Goal: Information Seeking & Learning: Learn about a topic

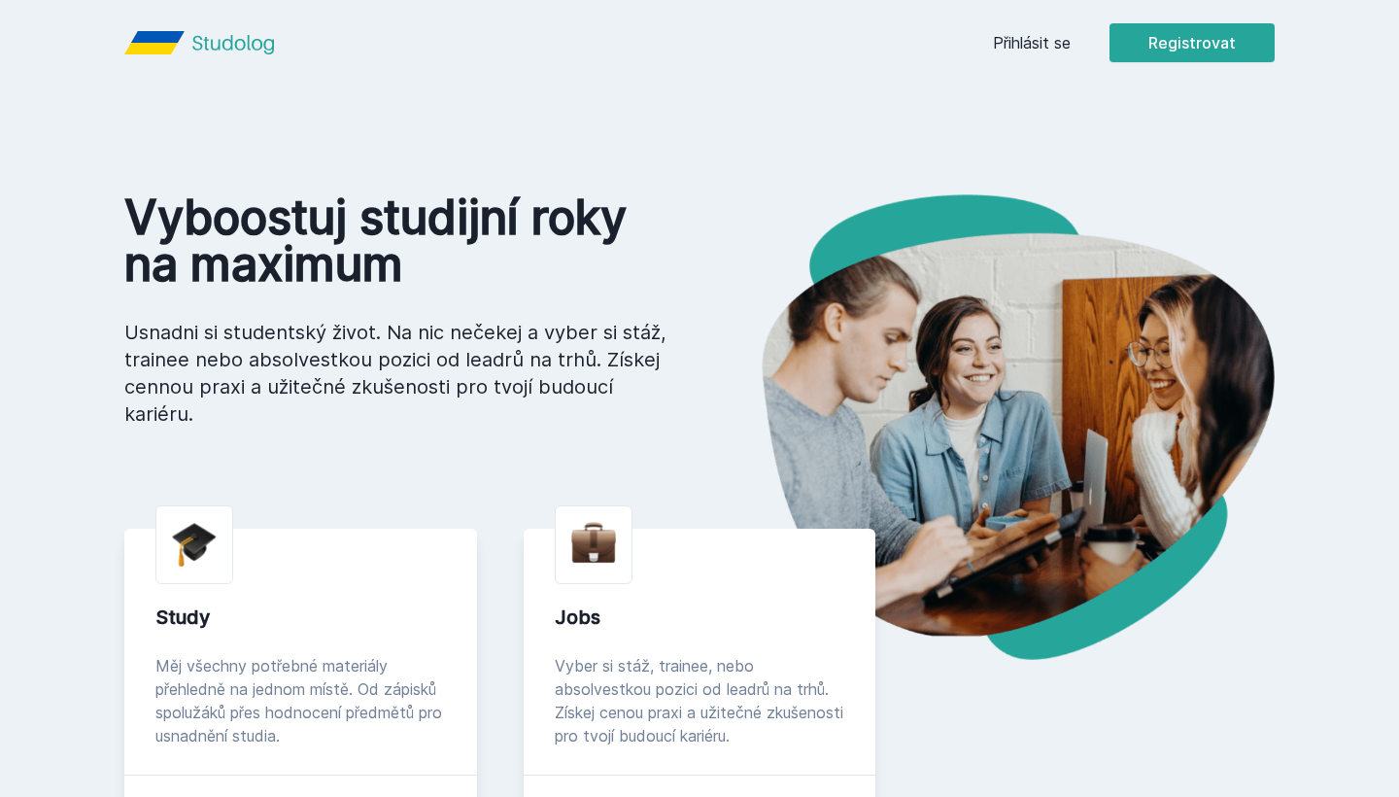
click at [1022, 41] on link "Přihlásit se" at bounding box center [1032, 42] width 78 height 23
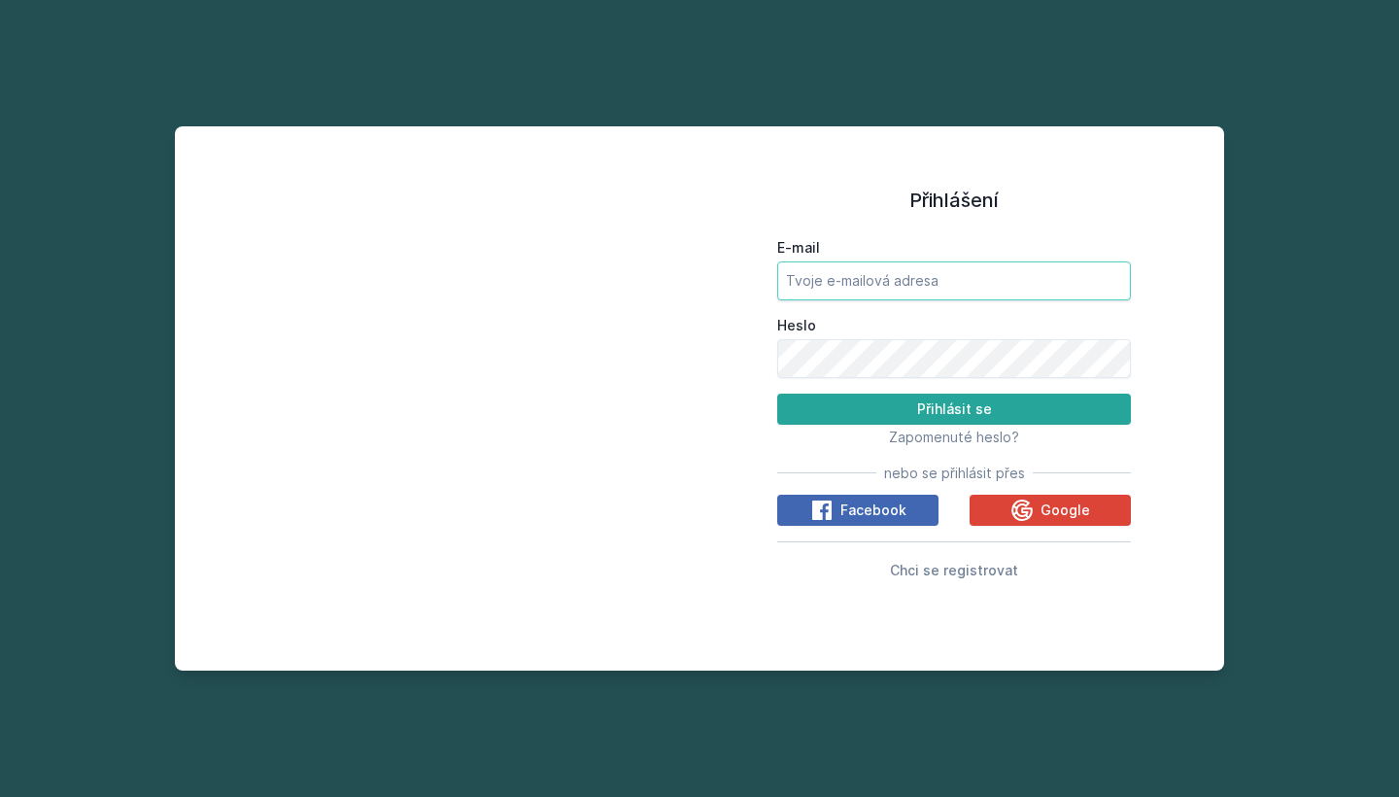
type input "[PERSON_NAME][EMAIL_ADDRESS][DOMAIN_NAME]"
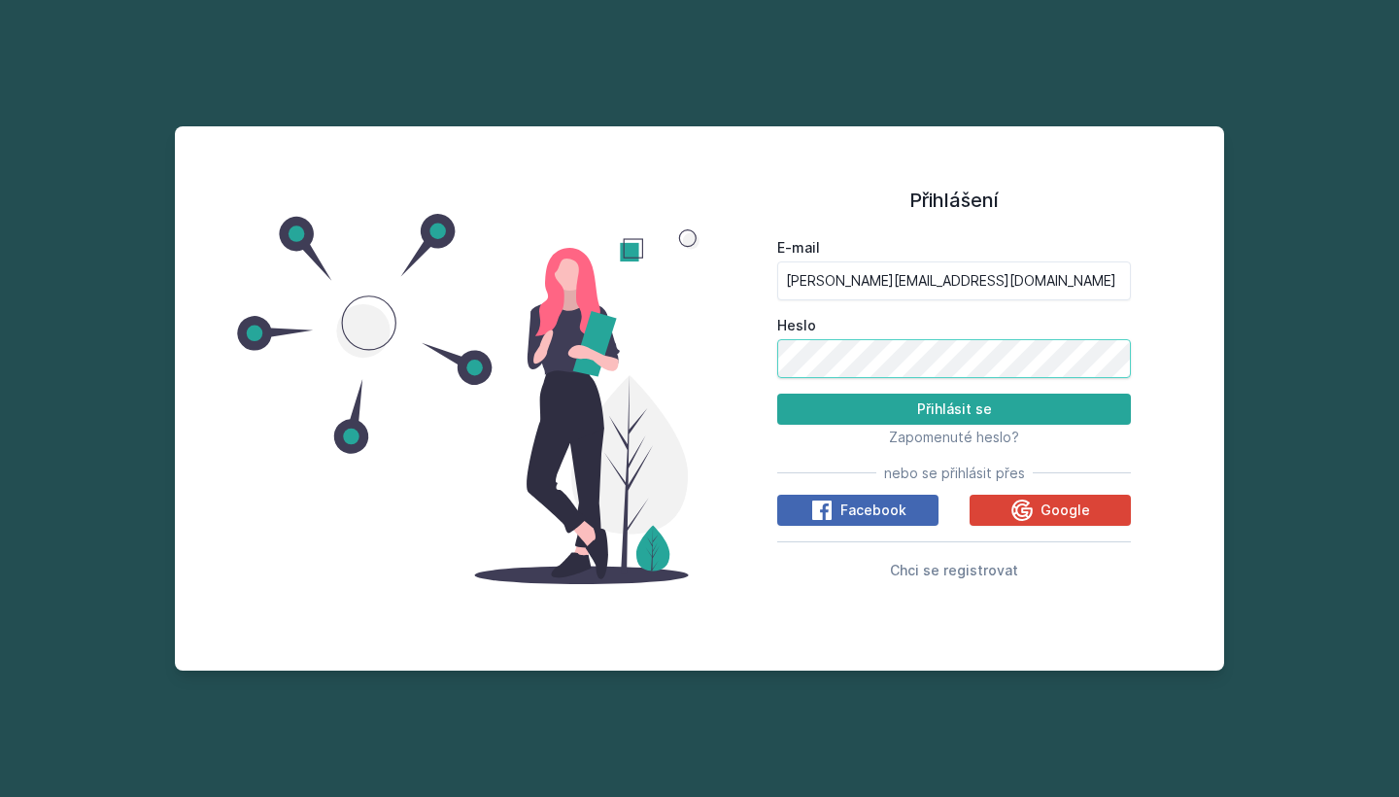
click at [954, 408] on button "Přihlásit se" at bounding box center [954, 409] width 354 height 31
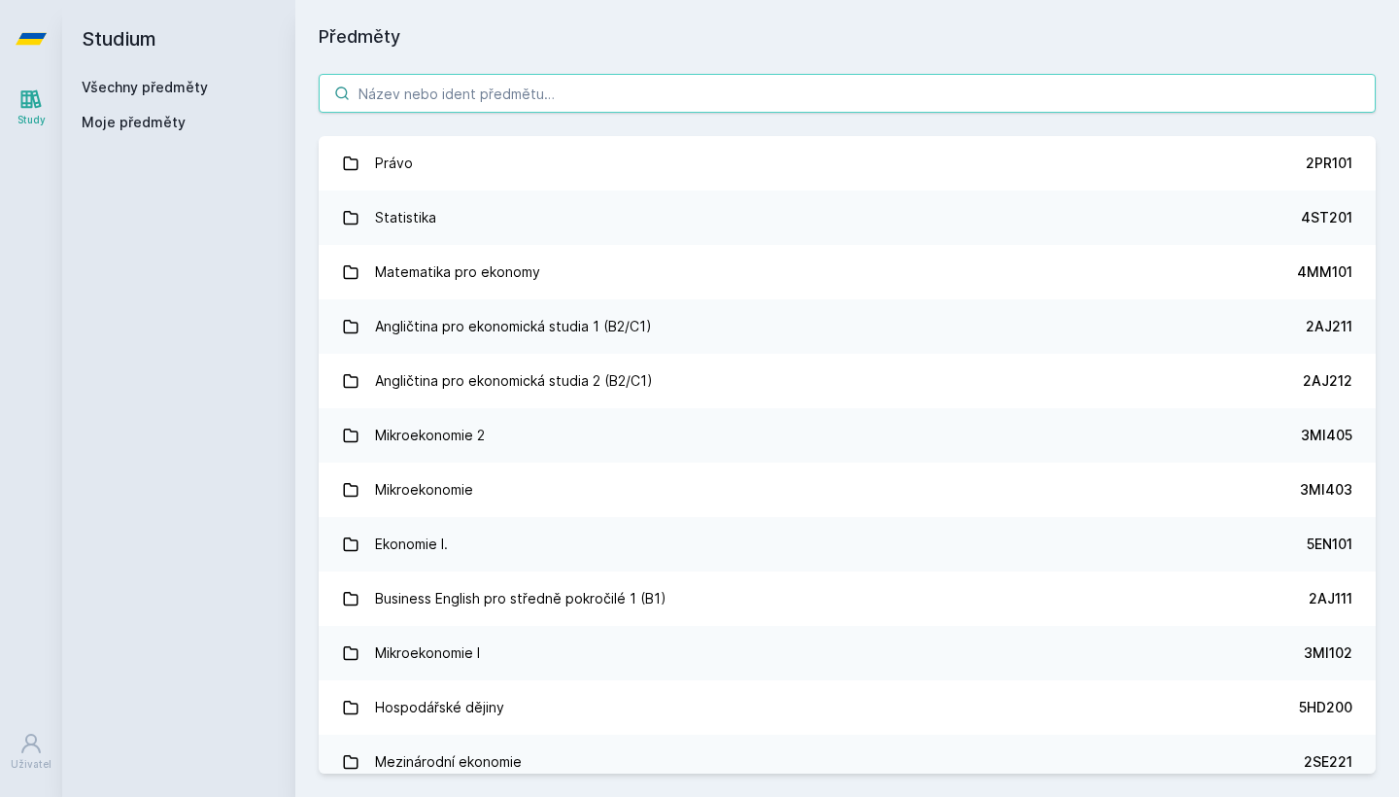
click at [477, 100] on input "search" at bounding box center [847, 93] width 1057 height 39
paste input "1BP555"
type input "1BP555"
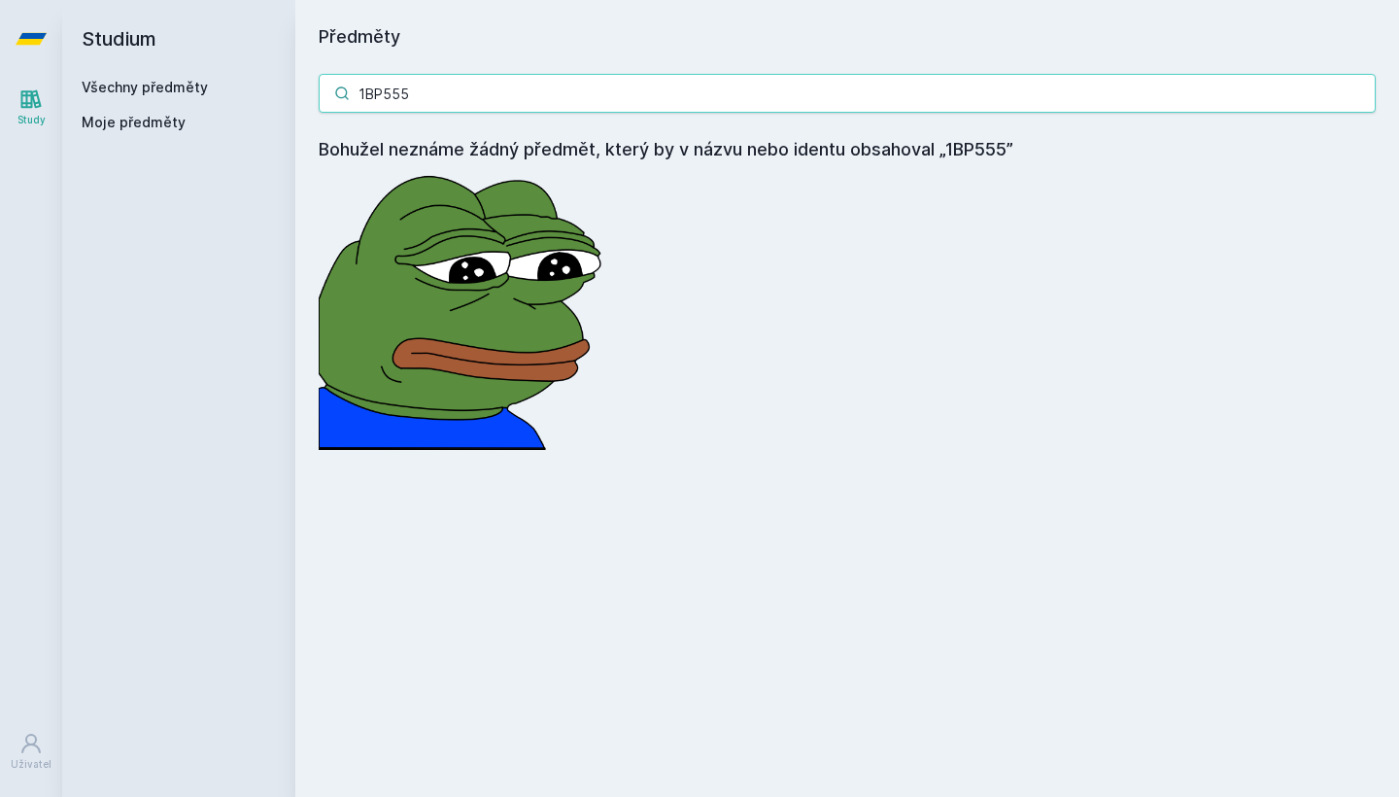
drag, startPoint x: 396, startPoint y: 105, endPoint x: 157, endPoint y: 98, distance: 239.1
click at [157, 98] on div "Studium Všechny předměty Moje předměty Předměty 1BP555 Bohužel neznáme žádný př…" at bounding box center [730, 398] width 1337 height 797
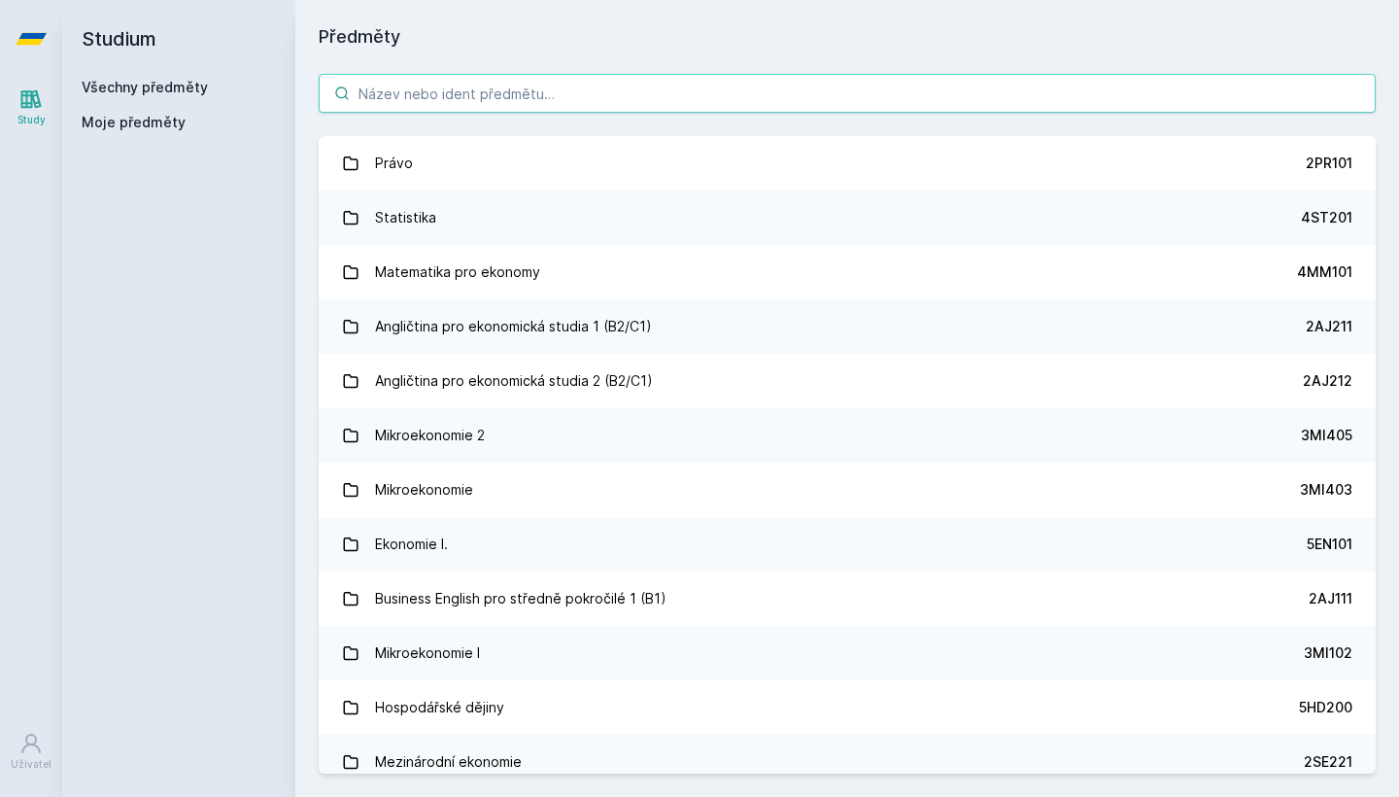
paste input "1VF555"
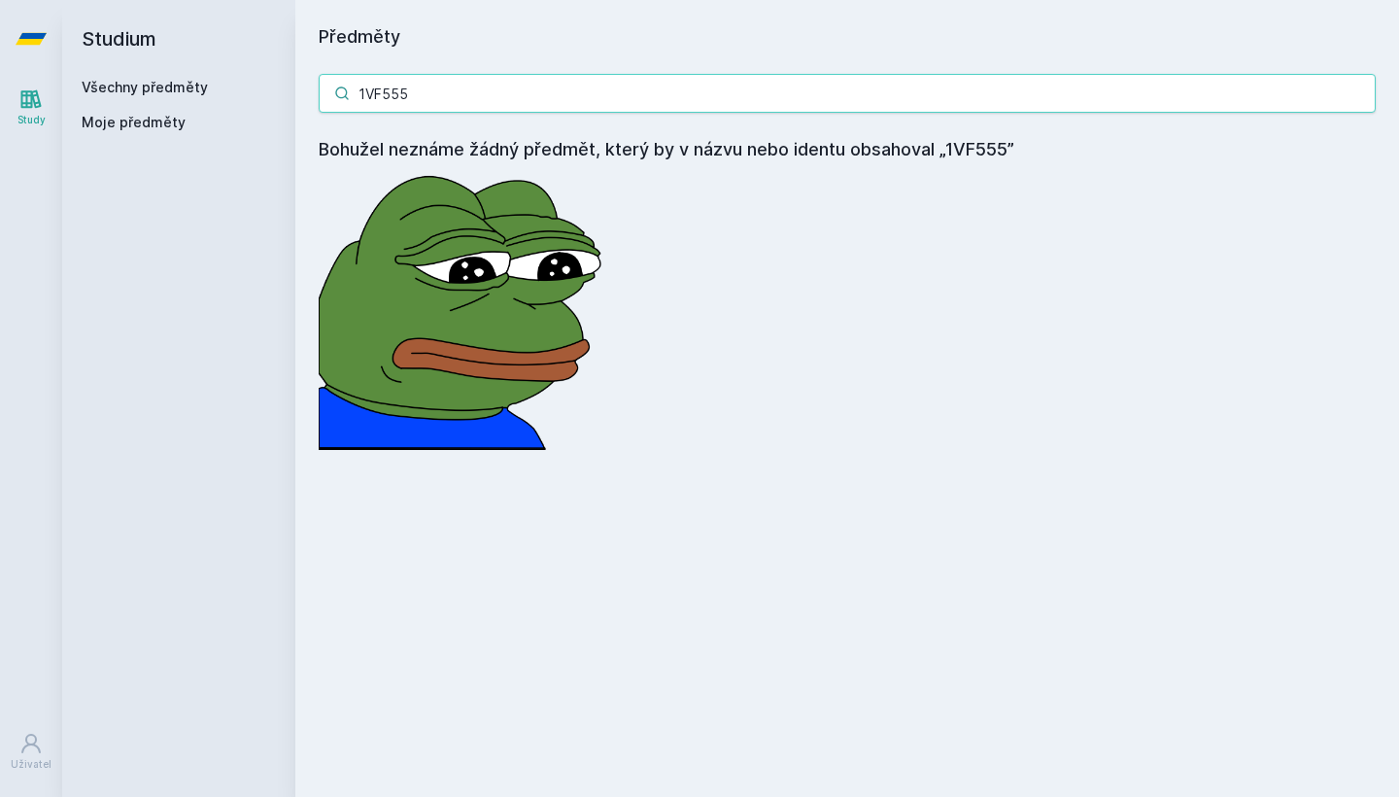
type input "1VF555"
click at [150, 87] on link "Všechny předměty" at bounding box center [145, 87] width 126 height 17
drag, startPoint x: 550, startPoint y: 95, endPoint x: 301, endPoint y: 83, distance: 249.1
click at [301, 83] on div "1VF555 Bohužel neznáme žádný předmět, který by v názvu nebo identu obsahoval „1…" at bounding box center [847, 262] width 1104 height 423
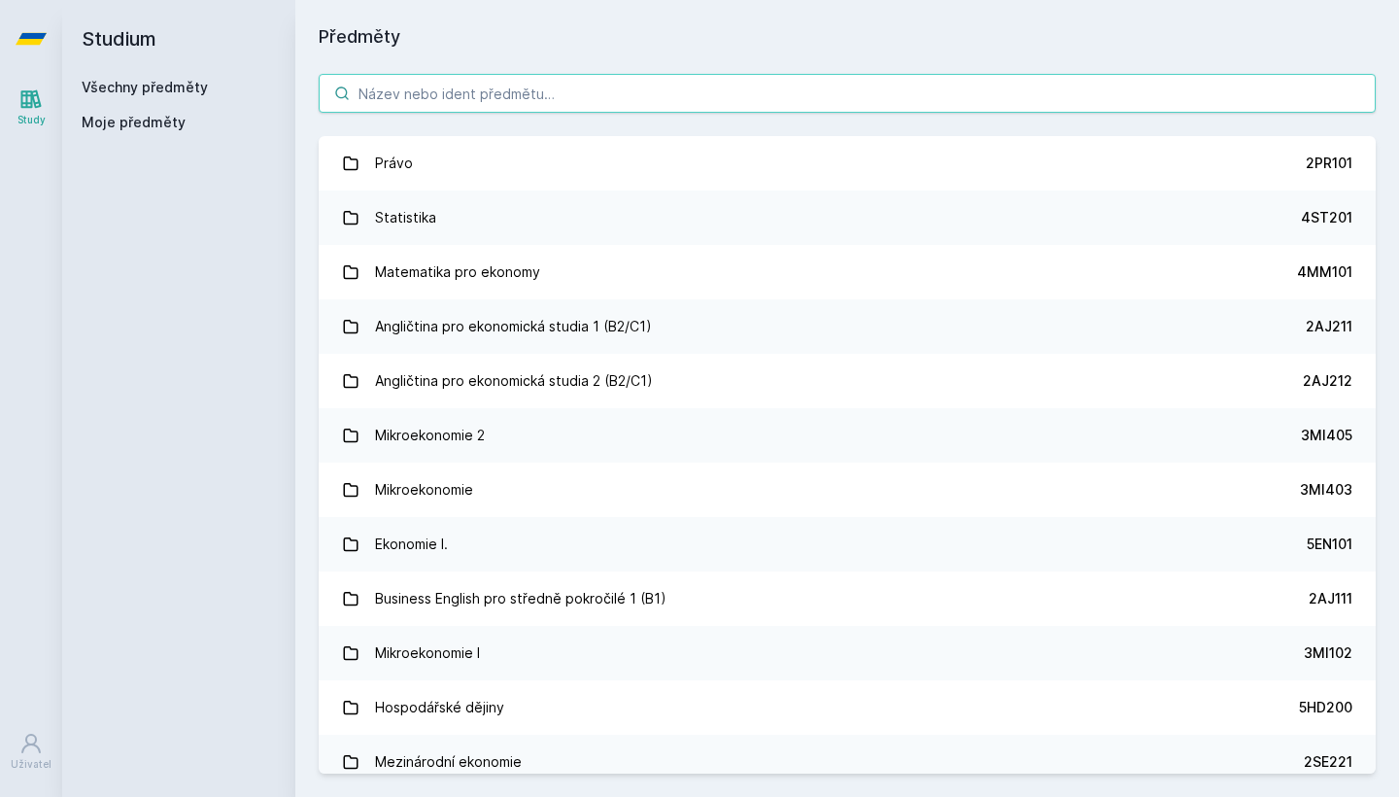
paste input "1FP402"
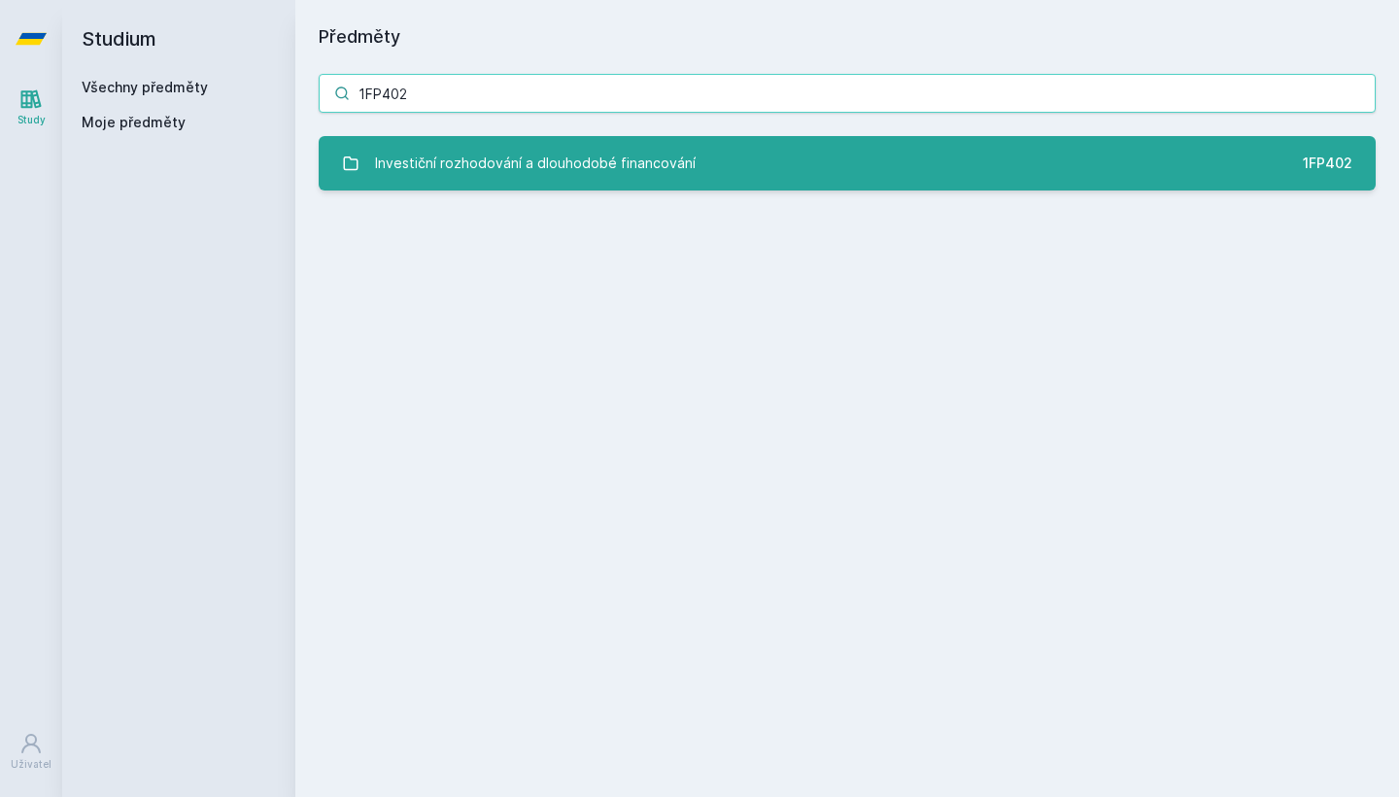
type input "1FP402"
click at [547, 165] on div "Investiční rozhodování a dlouhodobé financování" at bounding box center [535, 163] width 321 height 39
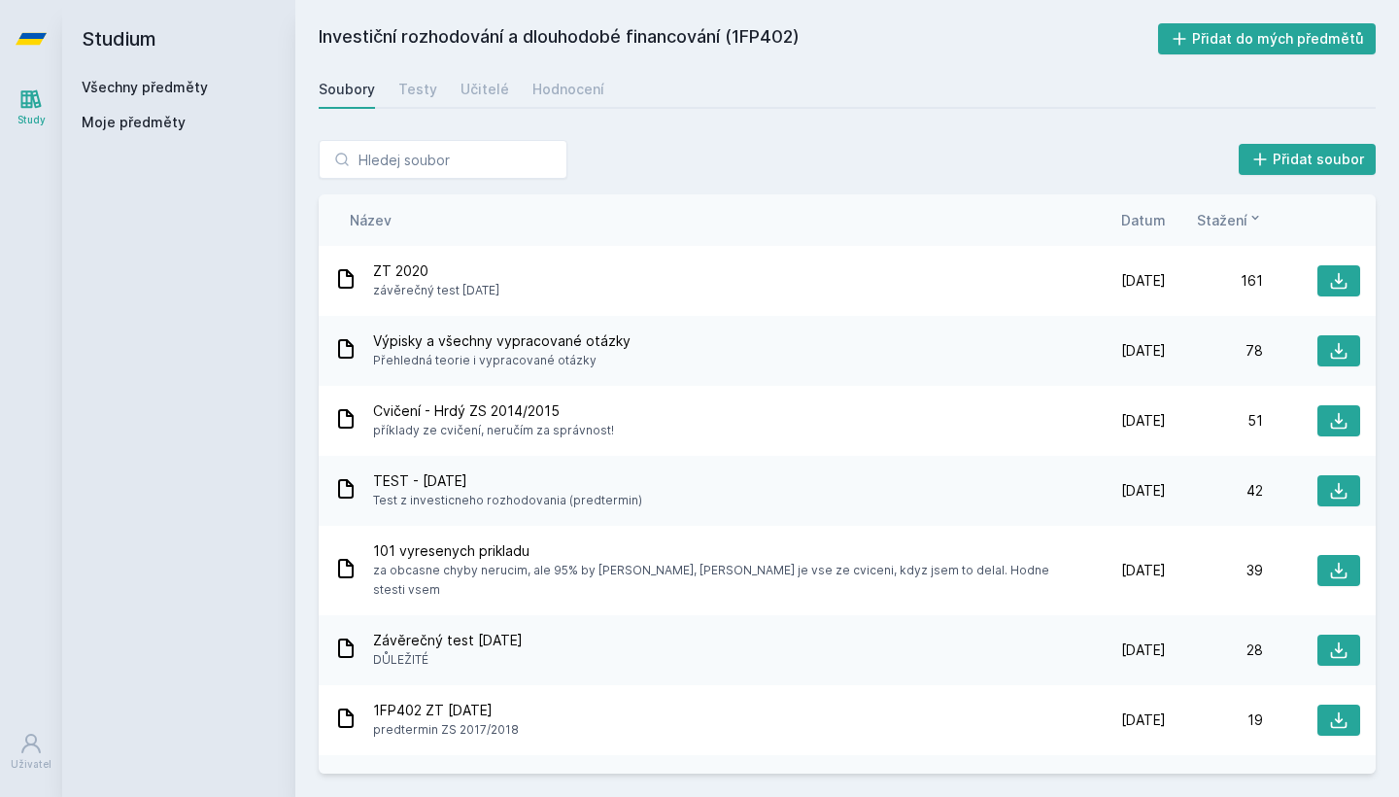
scroll to position [22, 0]
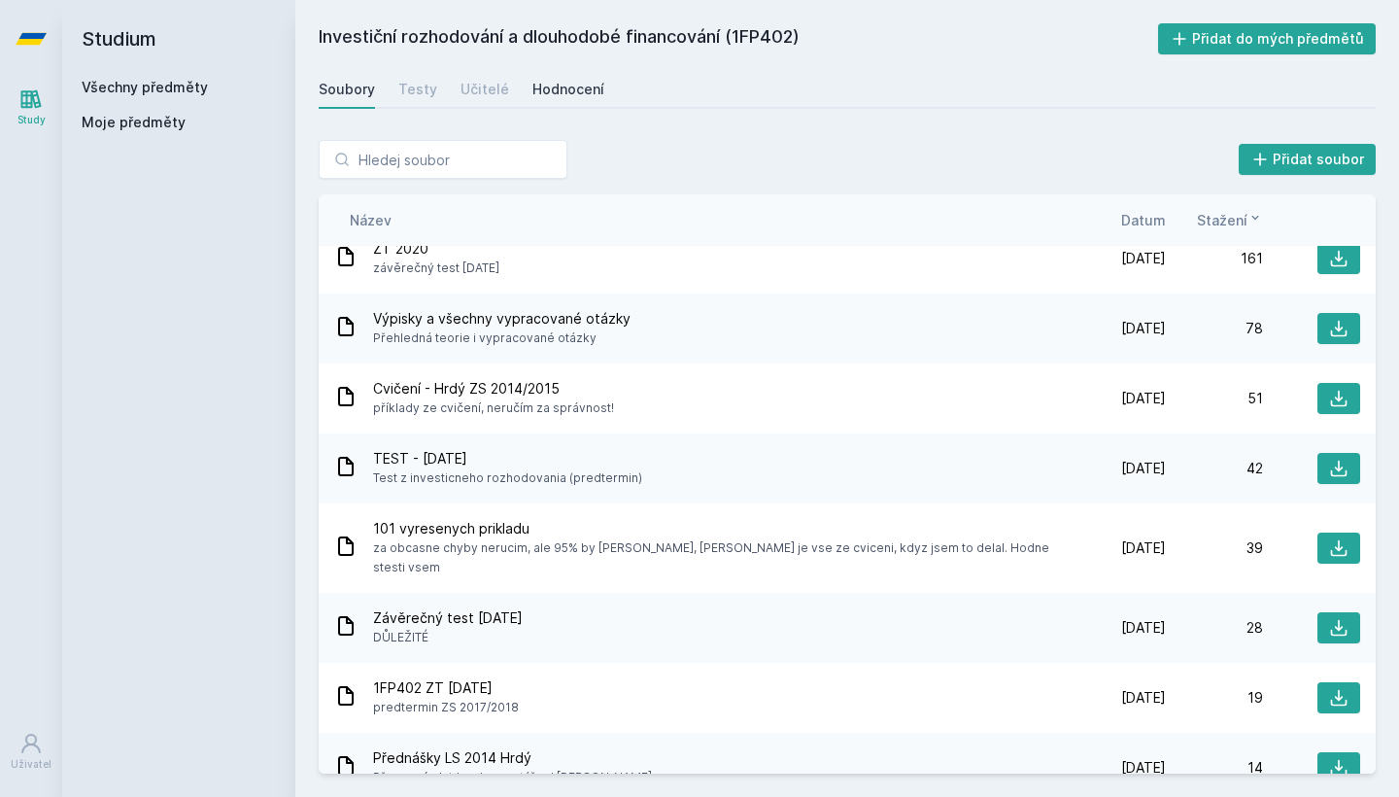
click at [549, 94] on div "Hodnocení" at bounding box center [568, 89] width 72 height 19
